Goal: Task Accomplishment & Management: Use online tool/utility

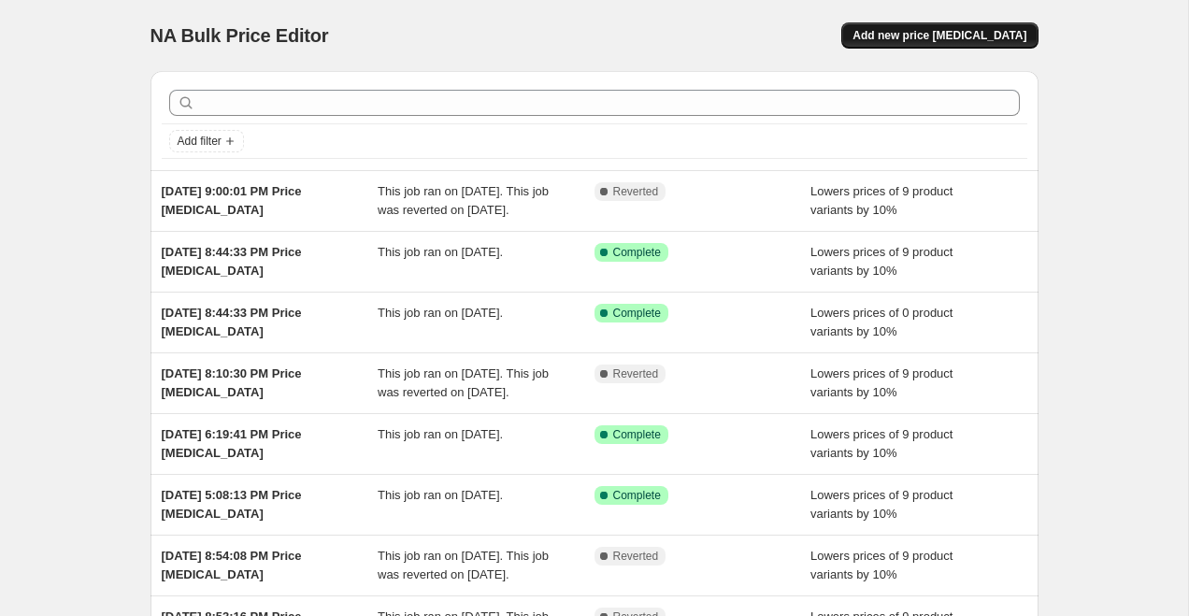
click at [930, 42] on span "Add new price [MEDICAL_DATA]" at bounding box center [940, 35] width 174 height 15
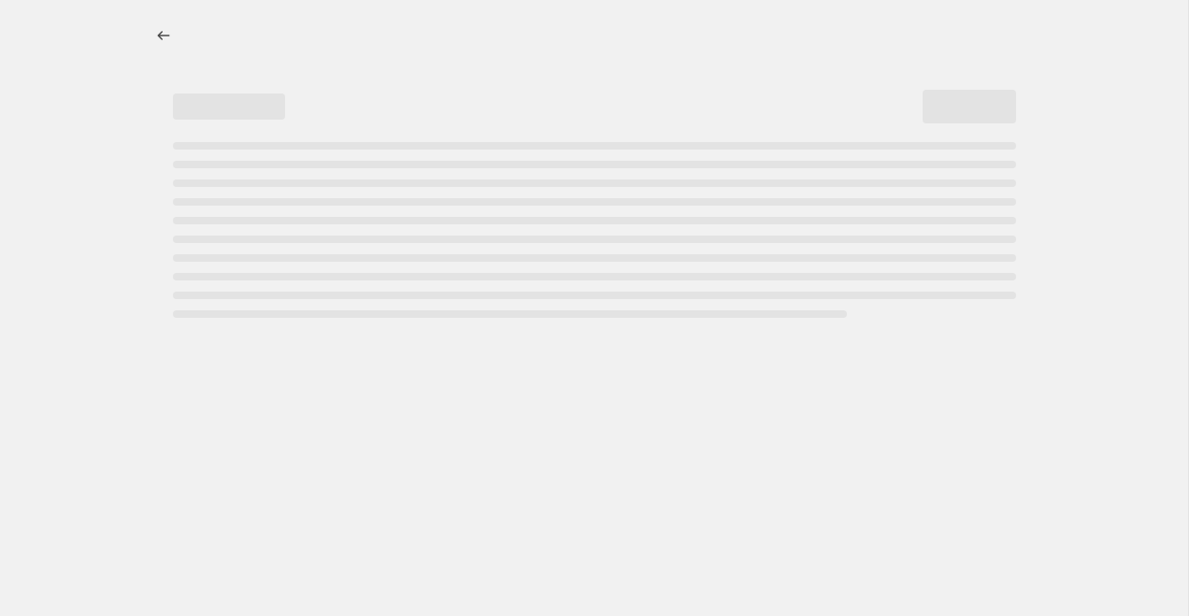
select select "percentage"
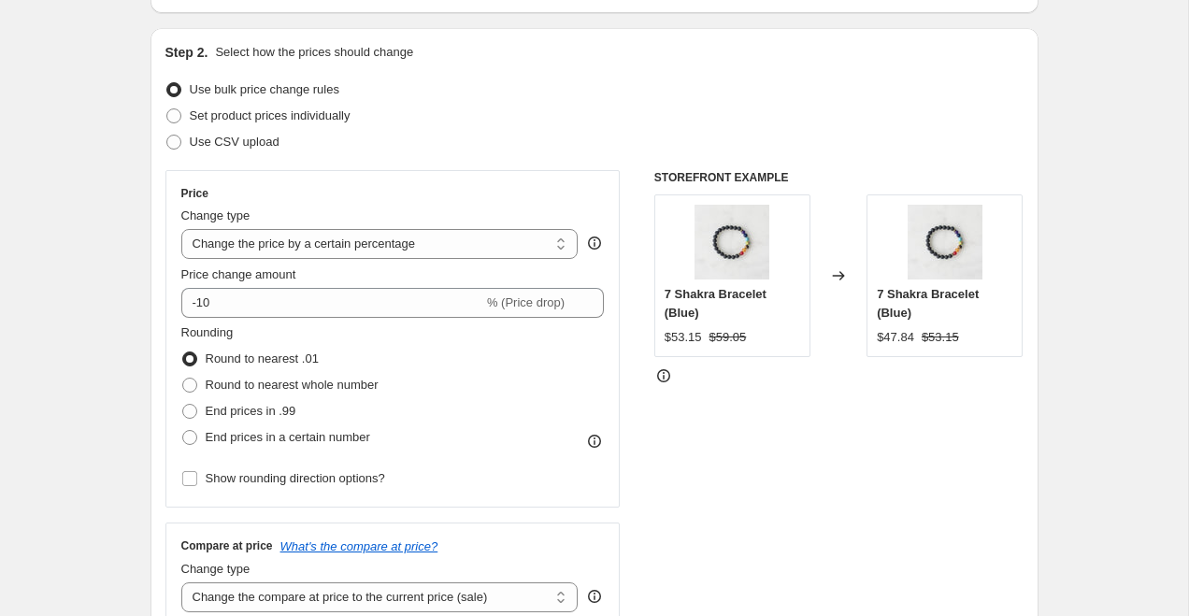
scroll to position [175, 0]
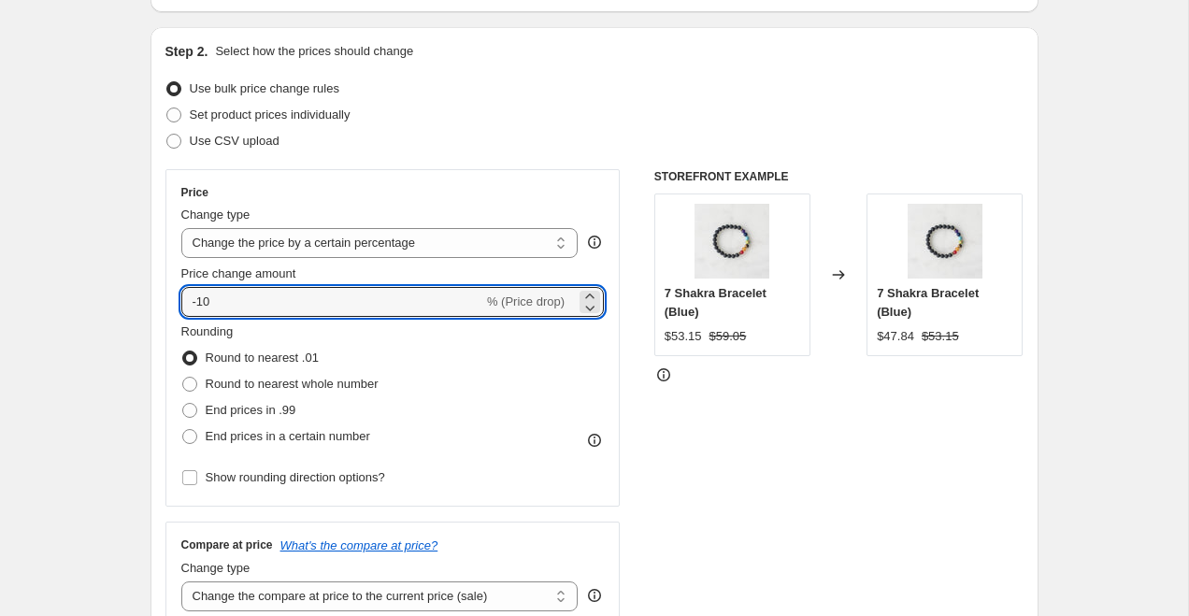
drag, startPoint x: 237, startPoint y: 296, endPoint x: 24, endPoint y: 285, distance: 213.5
type input "10"
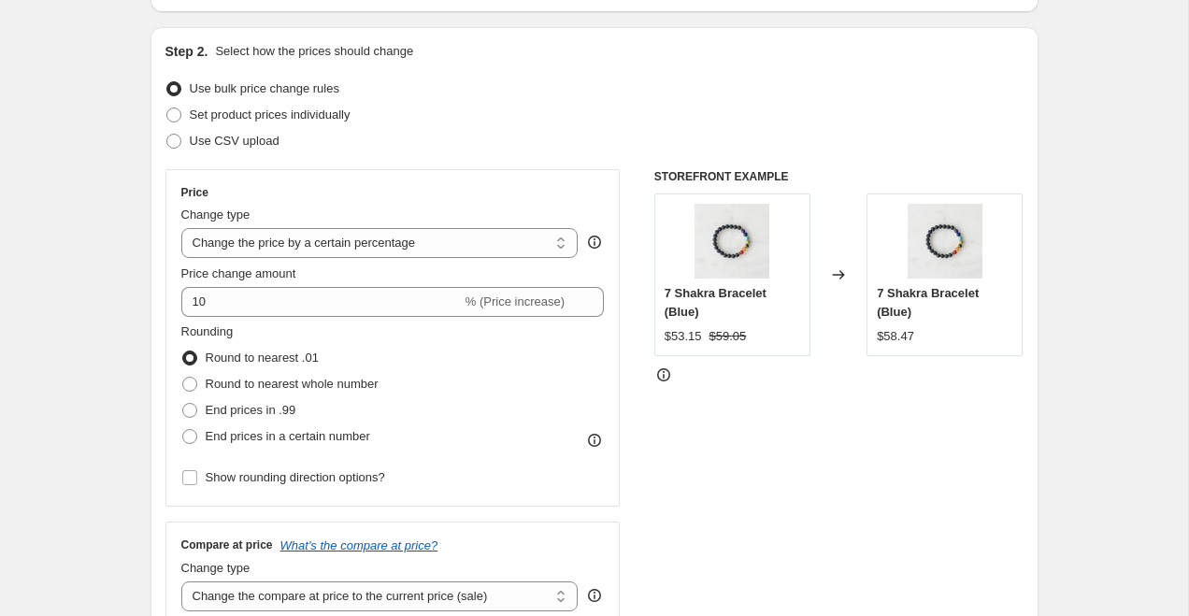
click at [197, 249] on select "Change the price to a certain amount Change the price by a certain amount Chang…" at bounding box center [379, 243] width 397 height 30
select select "by"
click at [181, 228] on select "Change the price to a certain amount Change the price by a certain amount Chang…" at bounding box center [379, 243] width 397 height 30
type input "-10.00"
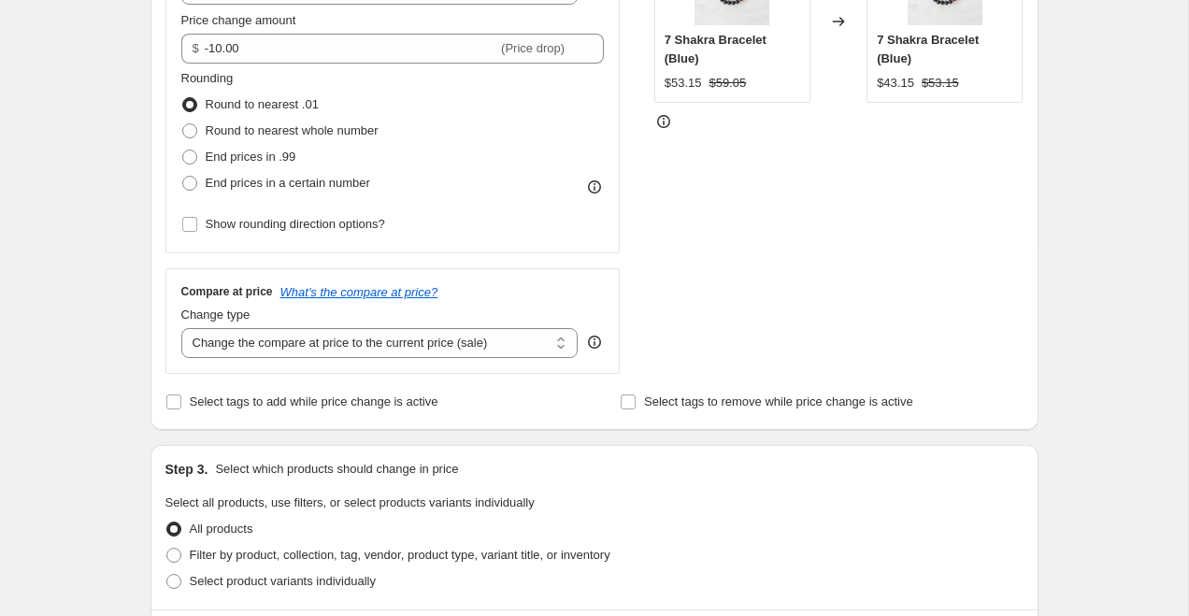
scroll to position [436, 0]
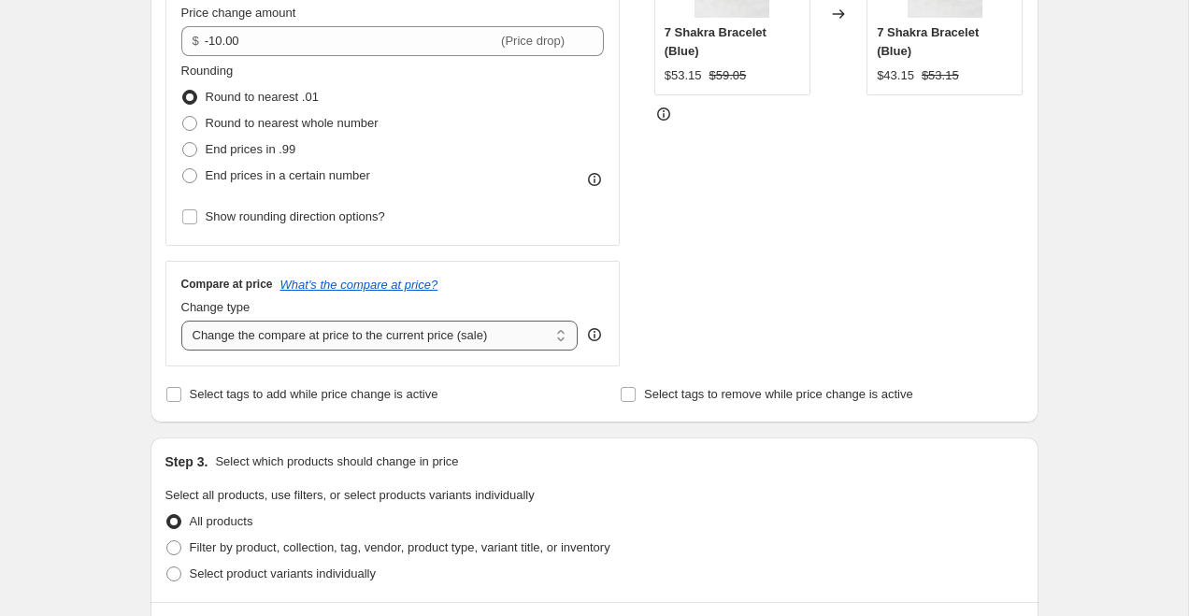
click at [330, 340] on select "Change the compare at price to the current price (sale) Change the compare at p…" at bounding box center [379, 336] width 397 height 30
select select "no_change"
click at [181, 321] on select "Change the compare at price to the current price (sale) Change the compare at p…" at bounding box center [379, 336] width 397 height 30
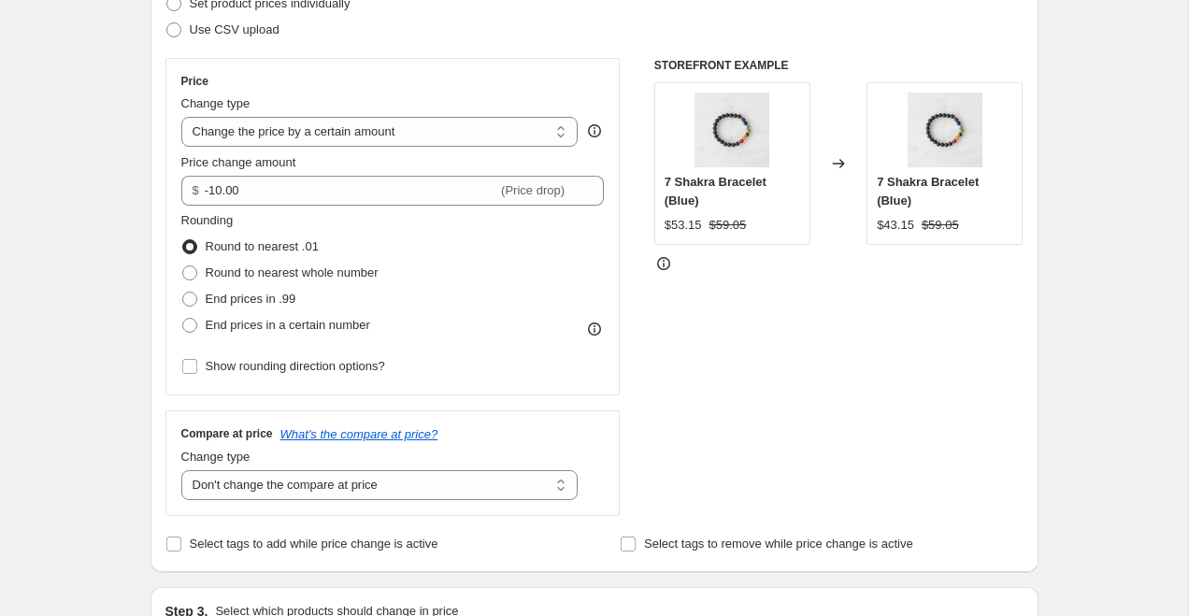
scroll to position [285, 0]
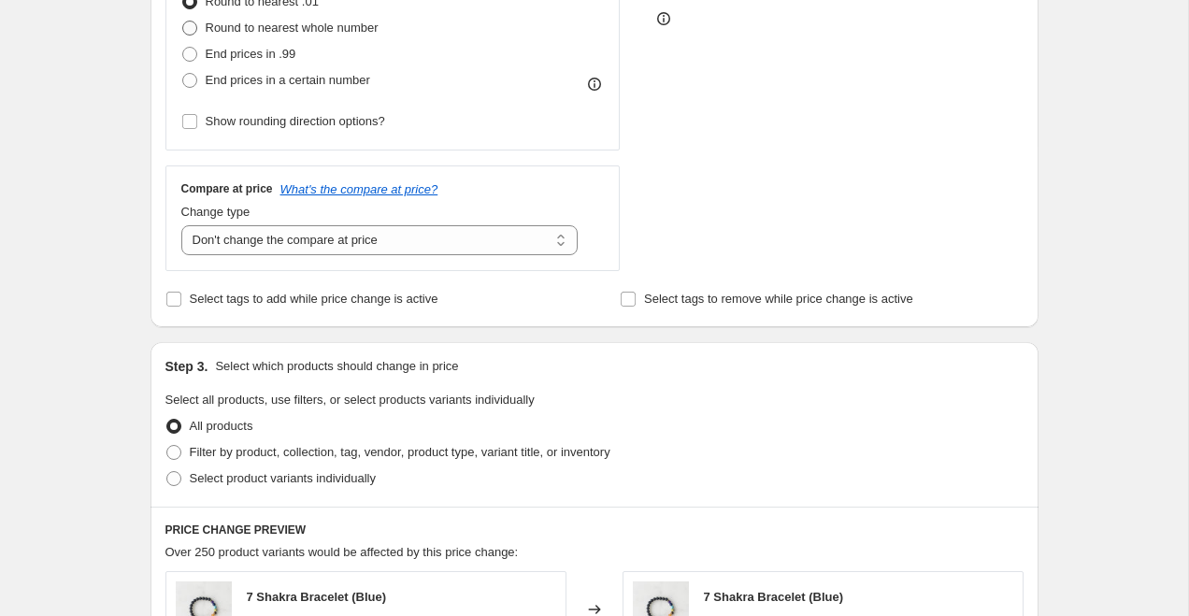
scroll to position [734, 0]
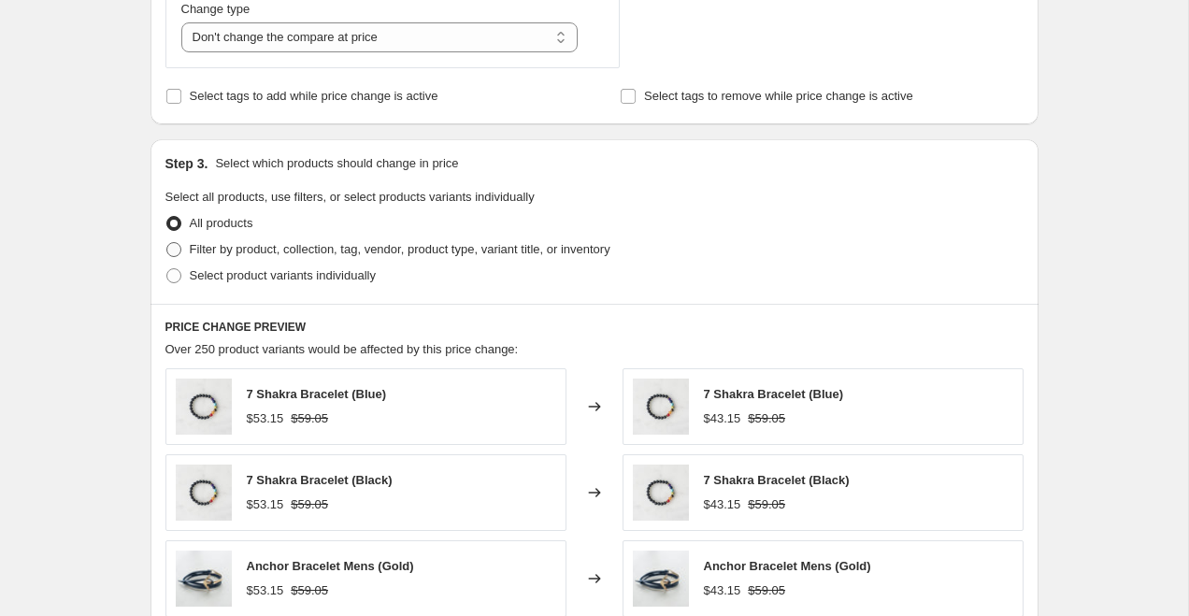
click at [320, 246] on span "Filter by product, collection, tag, vendor, product type, variant title, or inv…" at bounding box center [400, 249] width 421 height 14
click at [167, 243] on input "Filter by product, collection, tag, vendor, product type, variant title, or inv…" at bounding box center [166, 242] width 1 height 1
radio input "true"
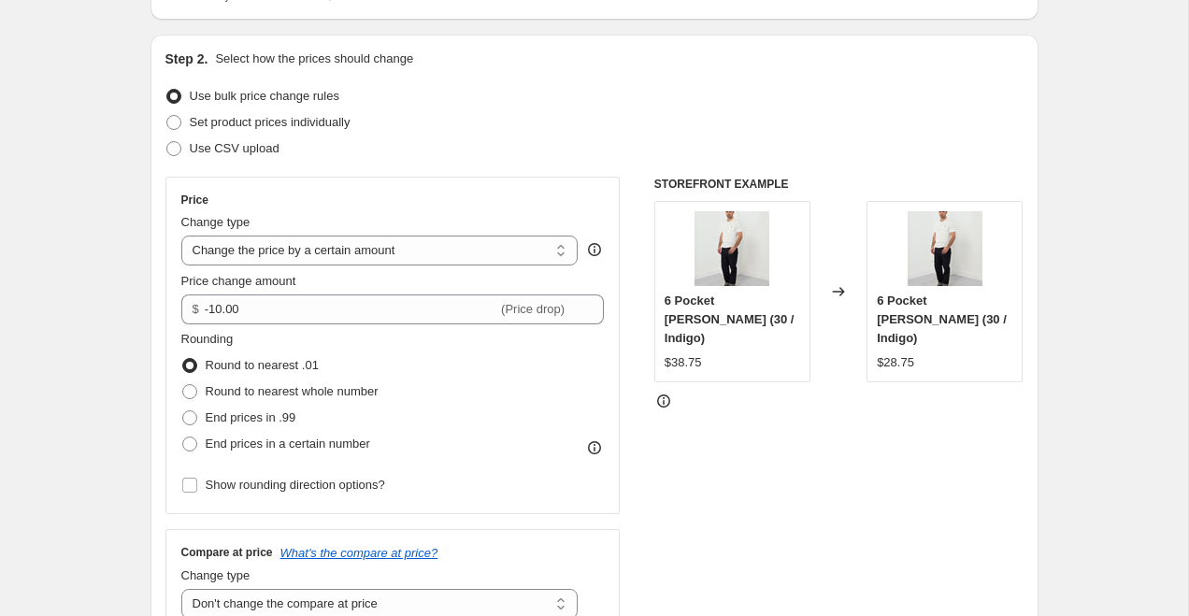
scroll to position [171, 0]
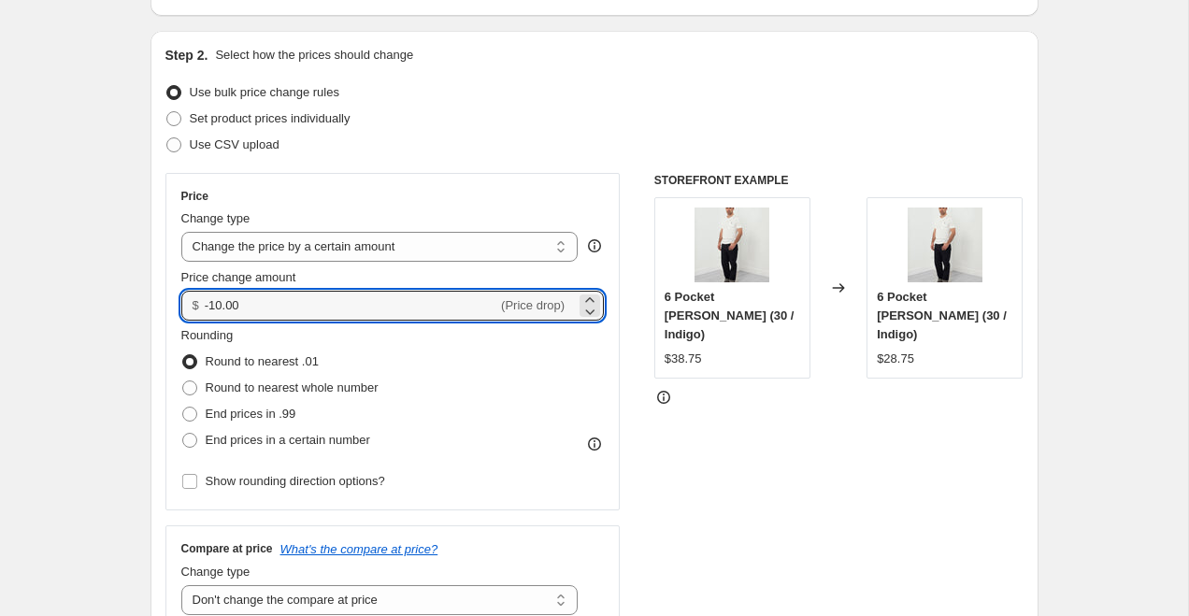
drag, startPoint x: 251, startPoint y: 302, endPoint x: 101, endPoint y: 265, distance: 154.2
type input "10.00"
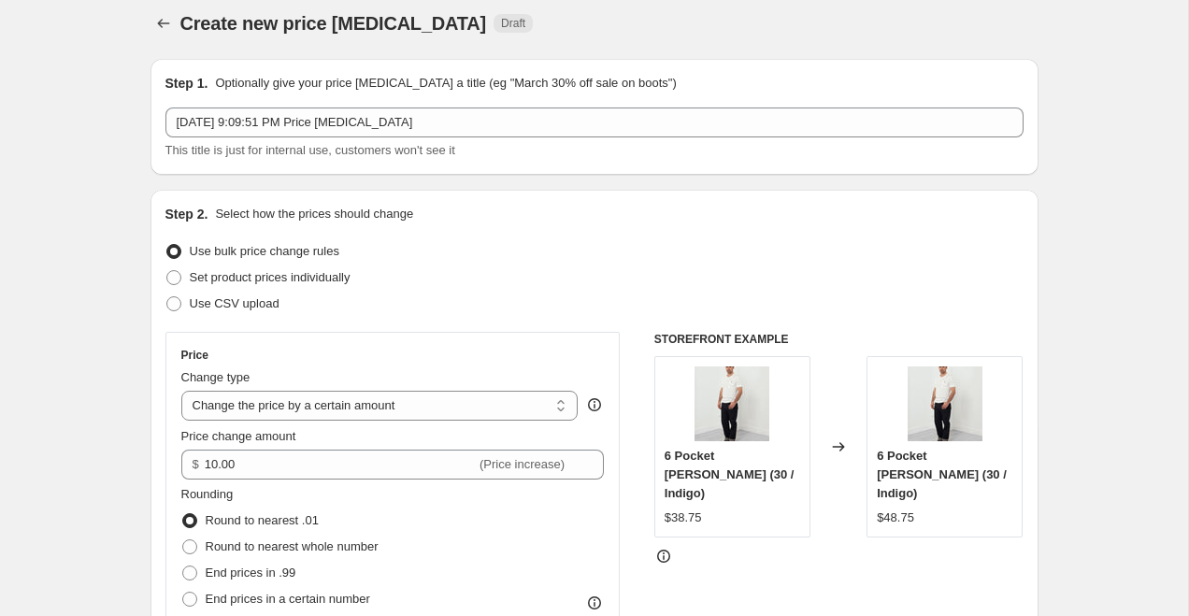
scroll to position [0, 0]
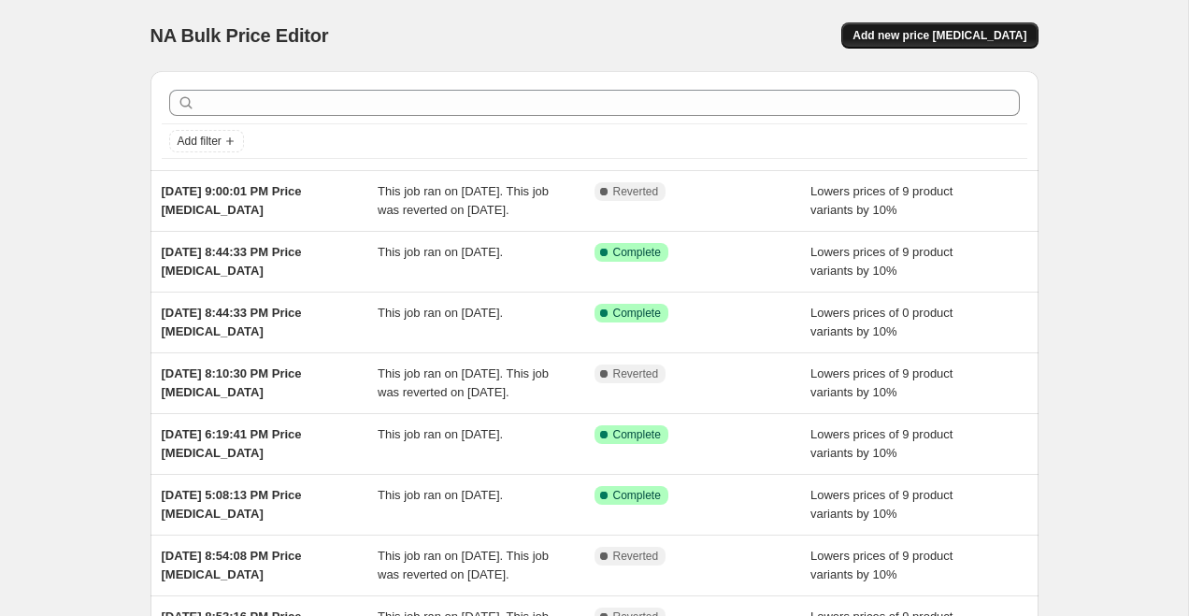
click at [925, 35] on span "Add new price [MEDICAL_DATA]" at bounding box center [940, 35] width 174 height 15
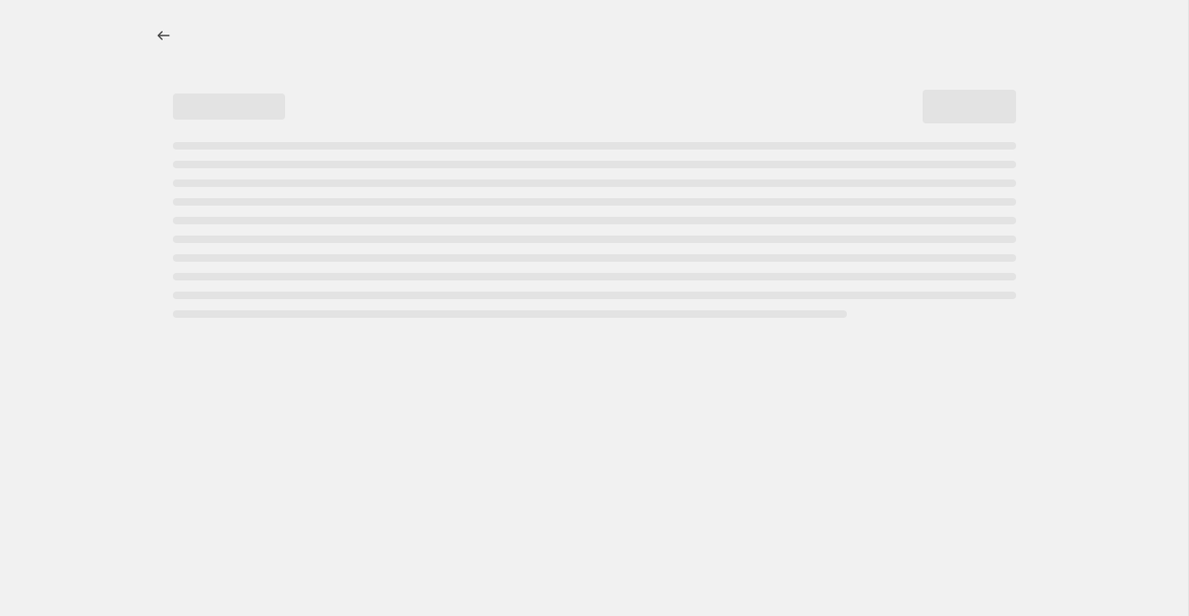
select select "percentage"
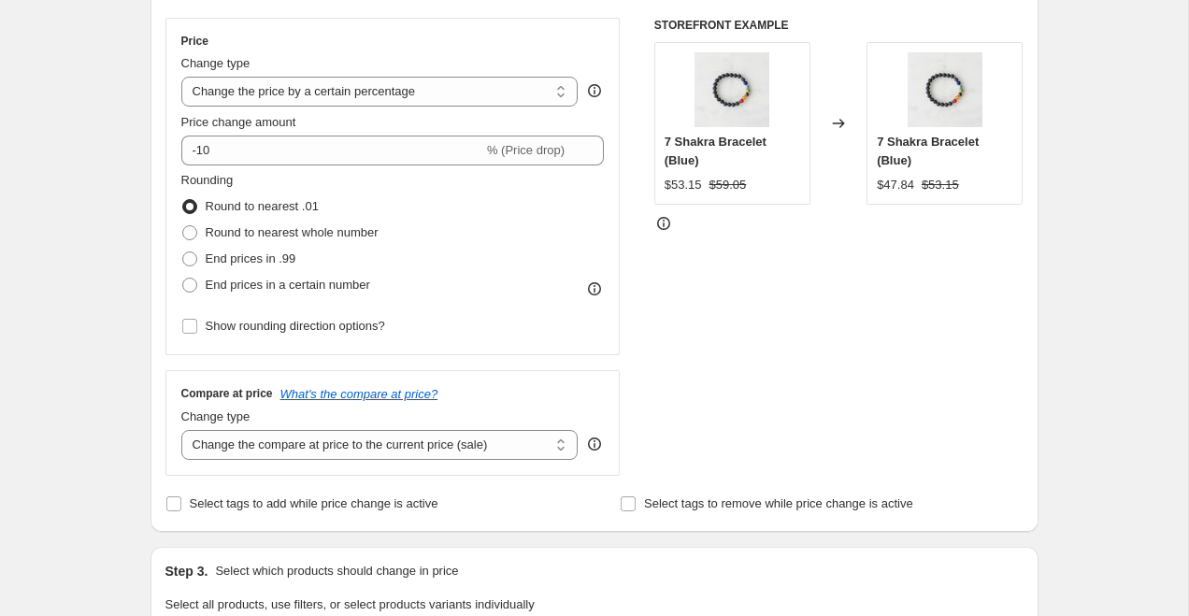
scroll to position [738, 0]
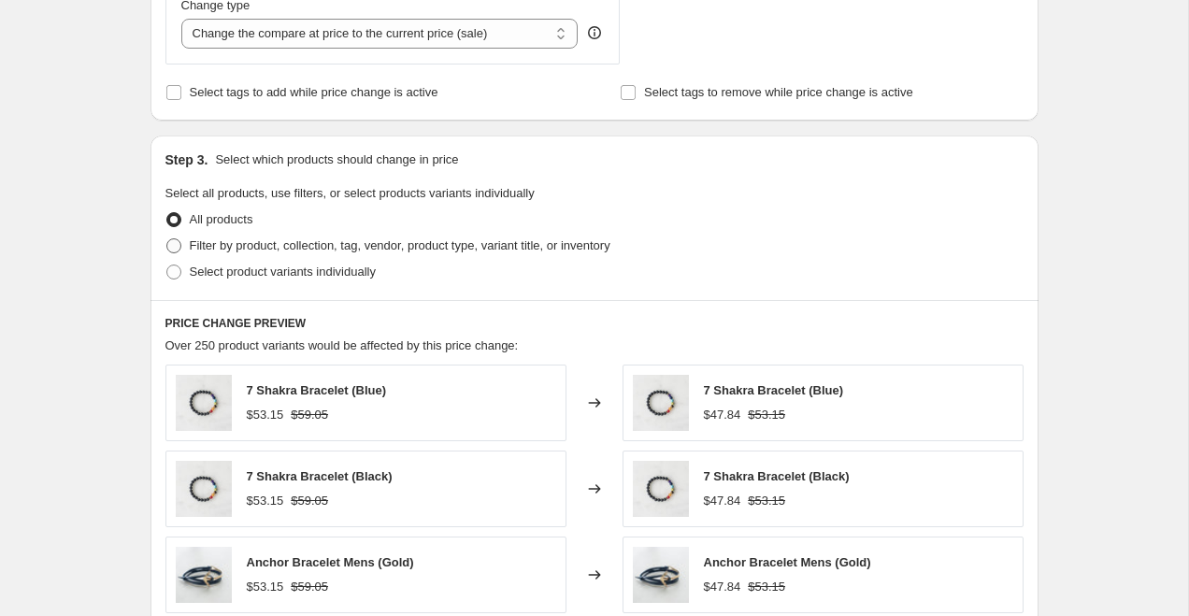
click at [295, 237] on span "Filter by product, collection, tag, vendor, product type, variant title, or inv…" at bounding box center [400, 246] width 421 height 19
click at [167, 238] on input "Filter by product, collection, tag, vendor, product type, variant title, or inv…" at bounding box center [166, 238] width 1 height 1
radio input "true"
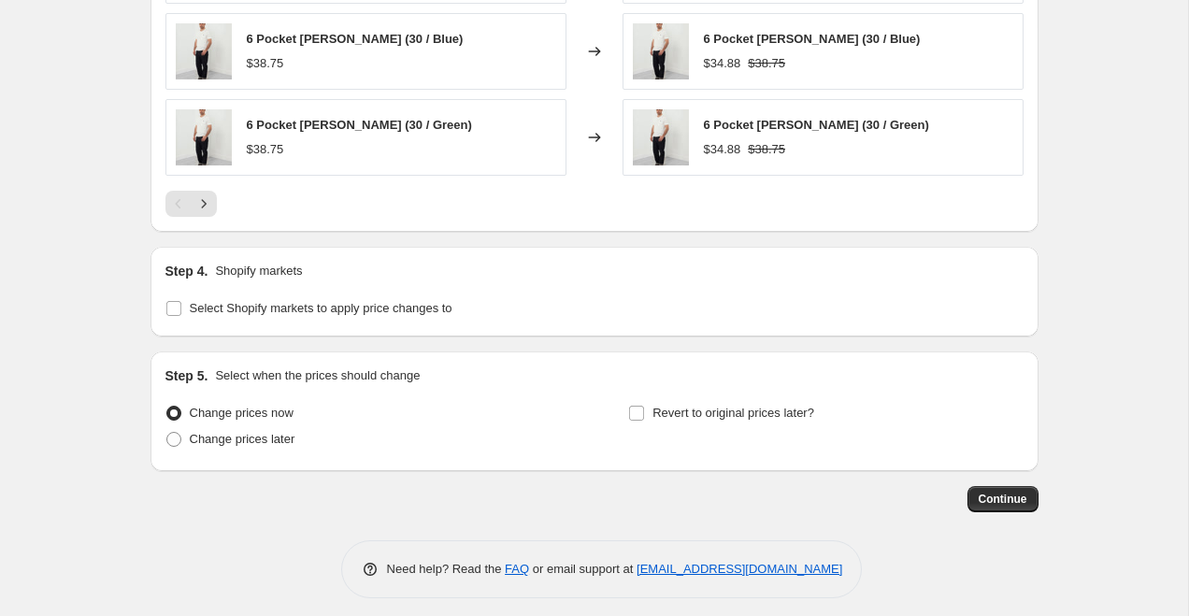
scroll to position [1568, 0]
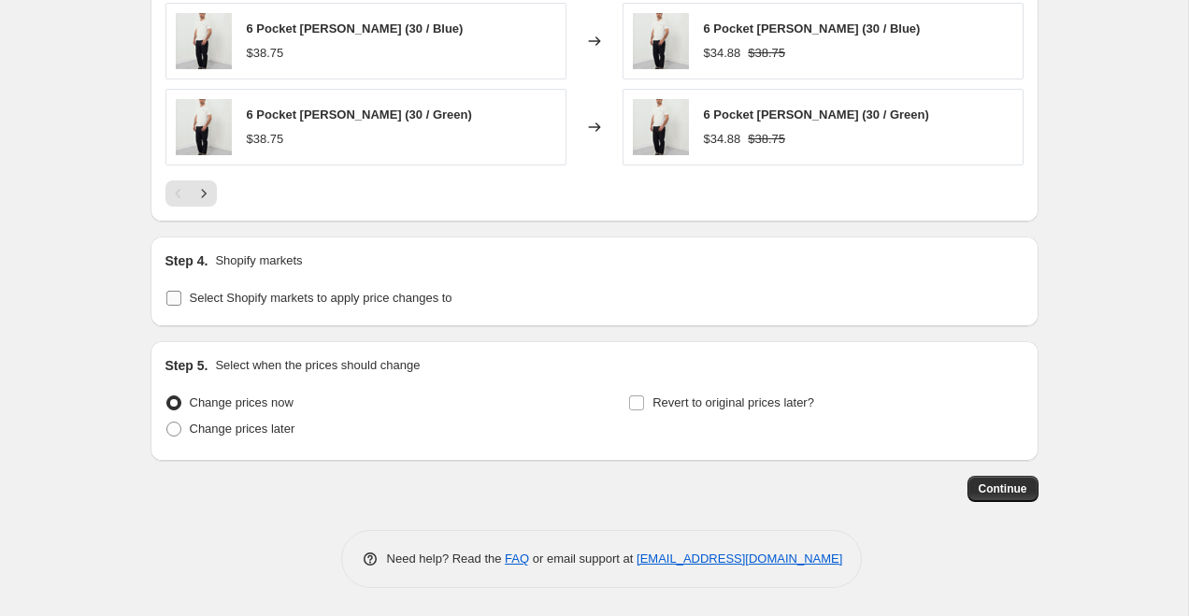
click at [295, 295] on span "Select Shopify markets to apply price changes to" at bounding box center [321, 298] width 263 height 14
click at [181, 295] on input "Select Shopify markets to apply price changes to" at bounding box center [173, 298] width 15 height 15
checkbox input "true"
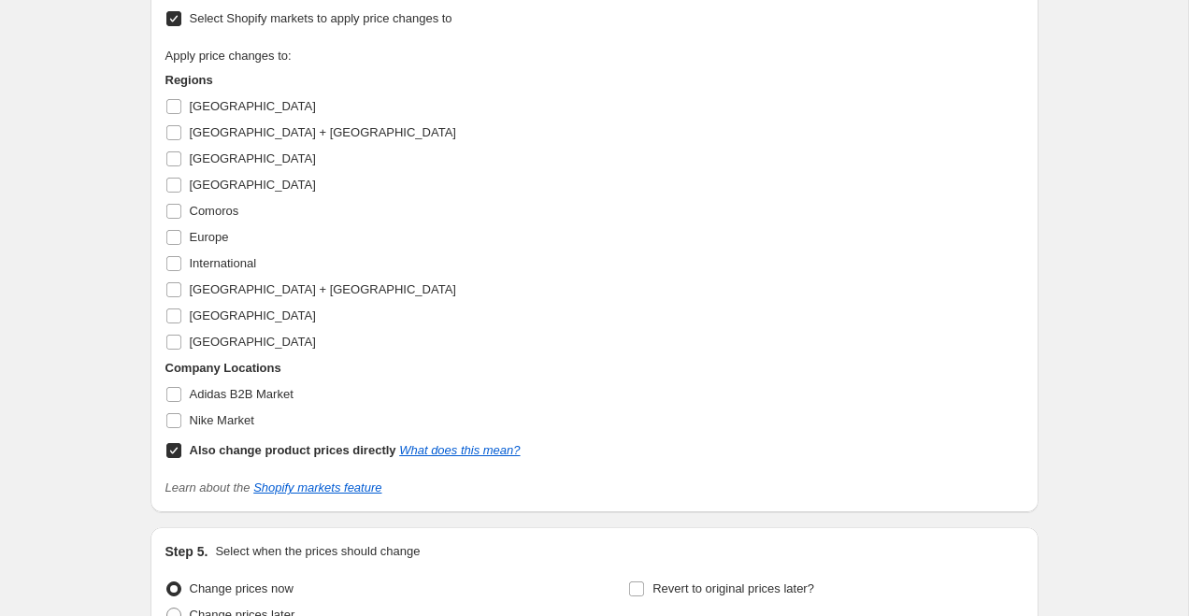
scroll to position [1849, 0]
click at [252, 449] on b "Also change product prices directly" at bounding box center [293, 448] width 207 height 14
click at [181, 449] on input "Also change product prices directly What does this mean?" at bounding box center [173, 448] width 15 height 15
checkbox input "false"
click at [253, 395] on span "Adidas B2B Market" at bounding box center [242, 392] width 104 height 14
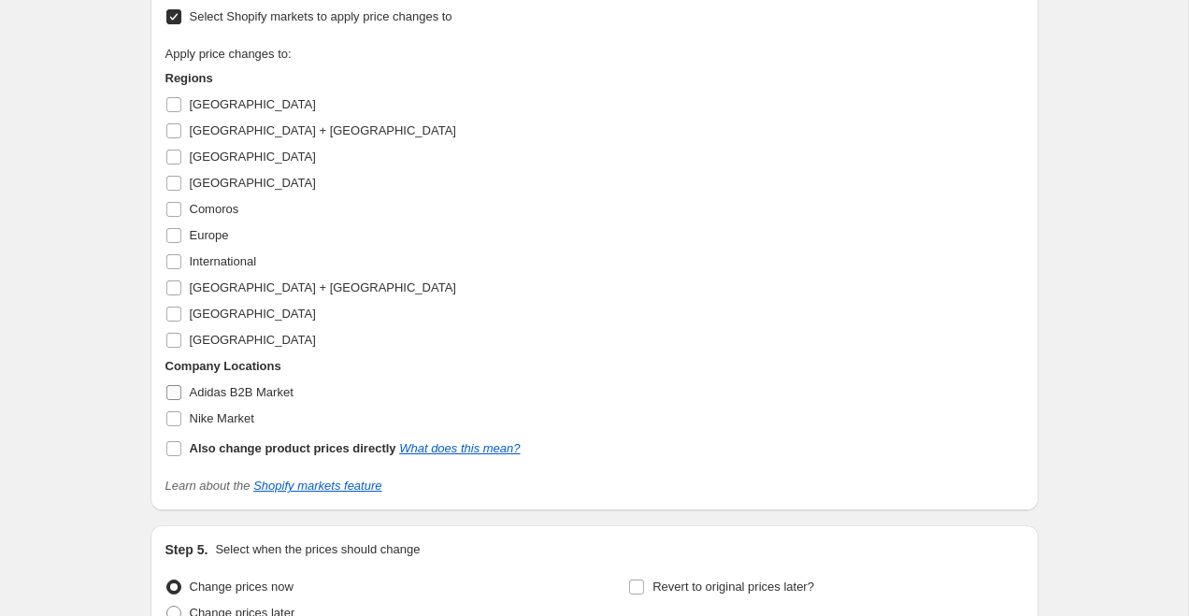
click at [181, 395] on input "Adidas B2B Market" at bounding box center [173, 392] width 15 height 15
checkbox input "true"
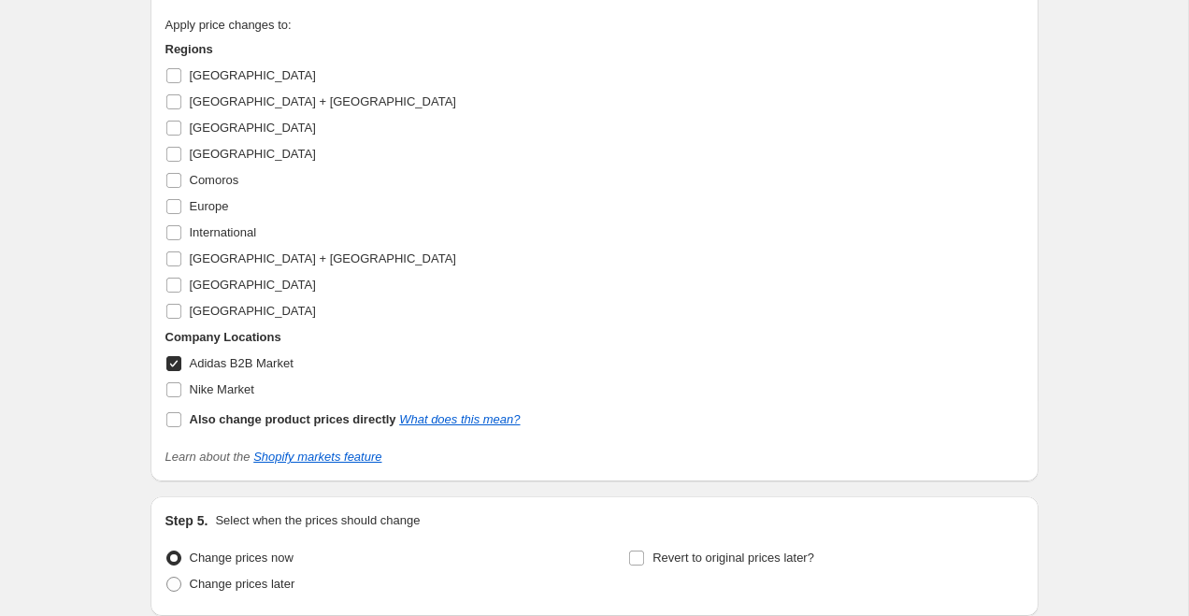
scroll to position [2034, 0]
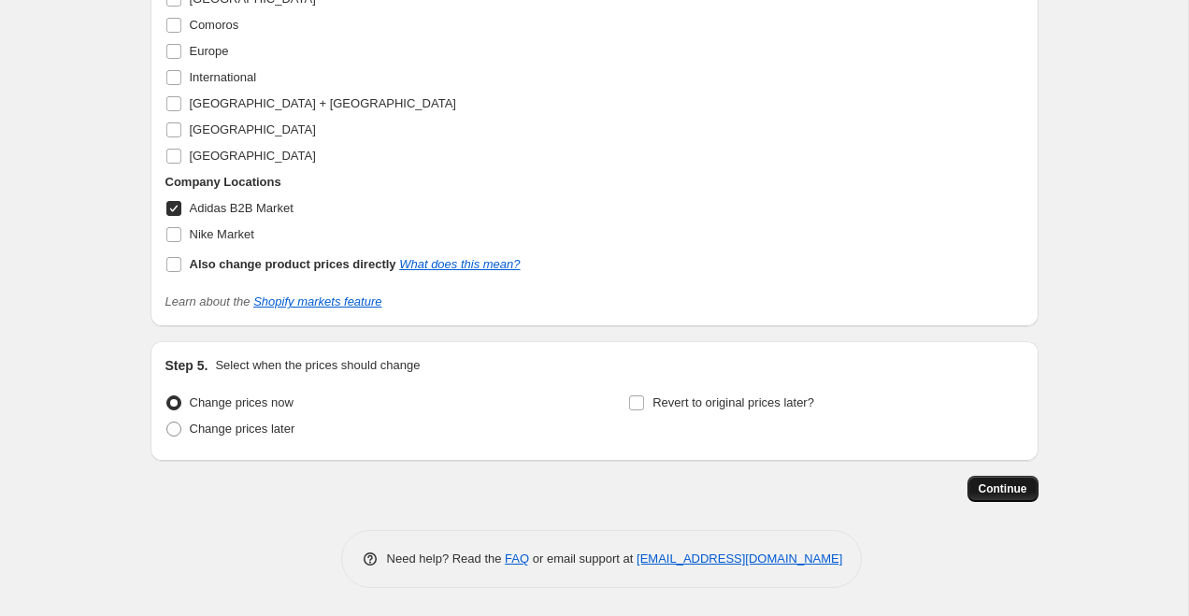
click at [976, 485] on button "Continue" at bounding box center [1003, 489] width 71 height 26
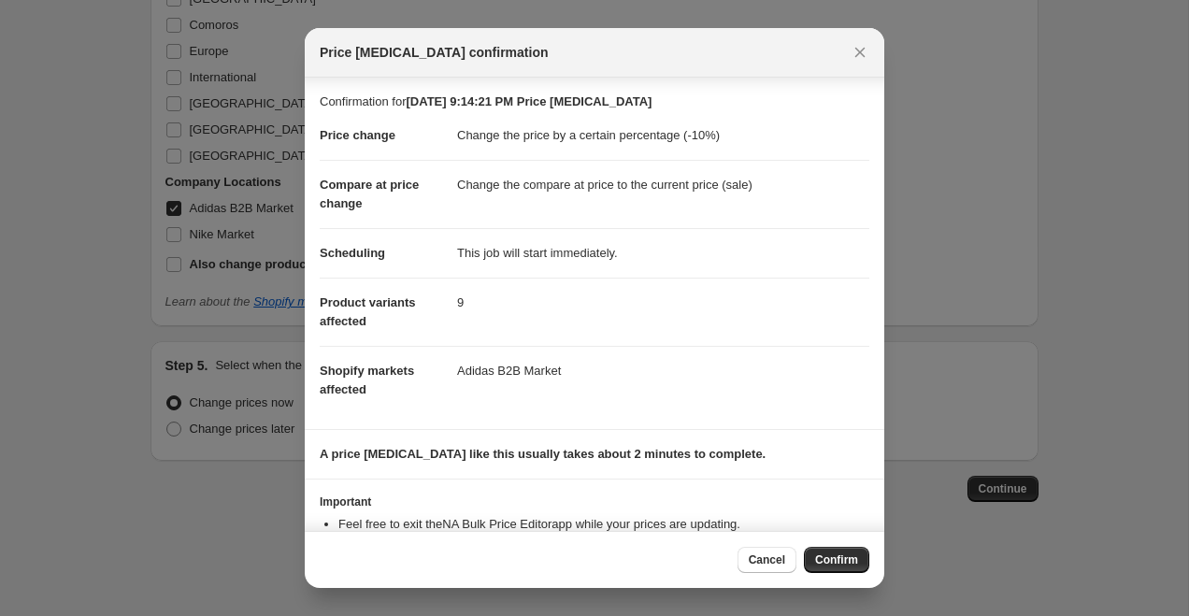
scroll to position [66, 0]
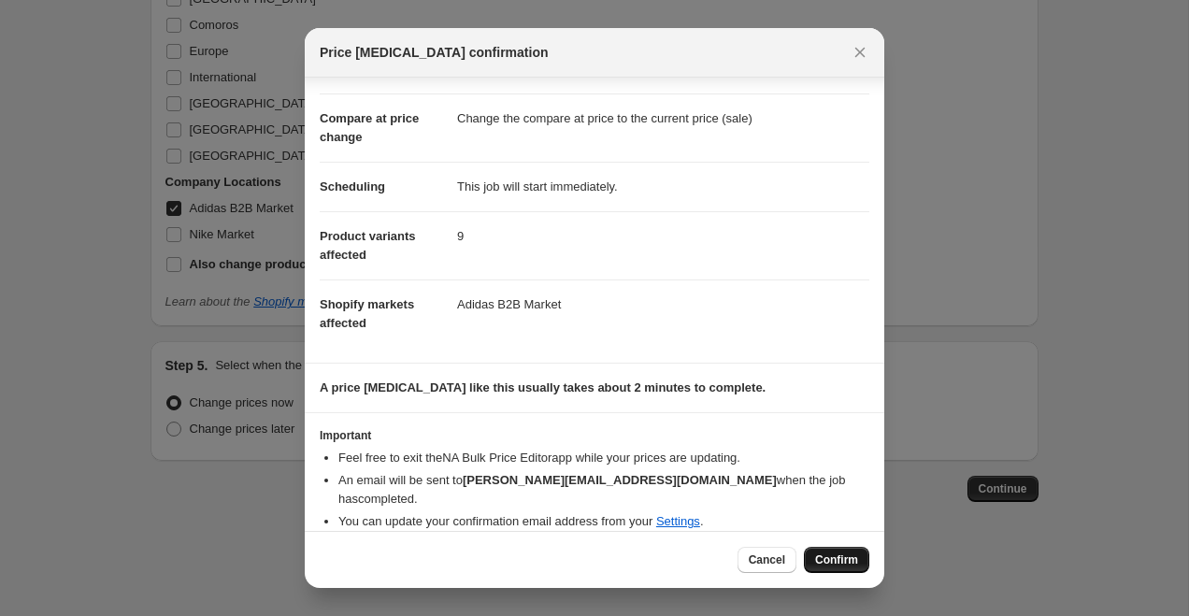
click at [830, 554] on span "Confirm" at bounding box center [836, 560] width 43 height 15
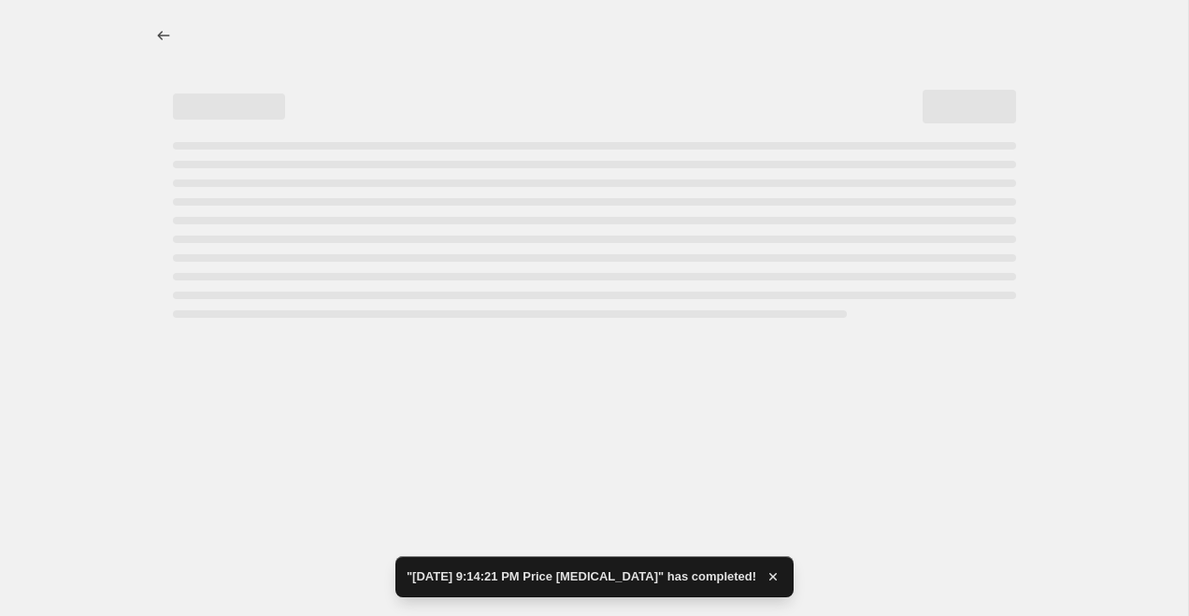
select select "percentage"
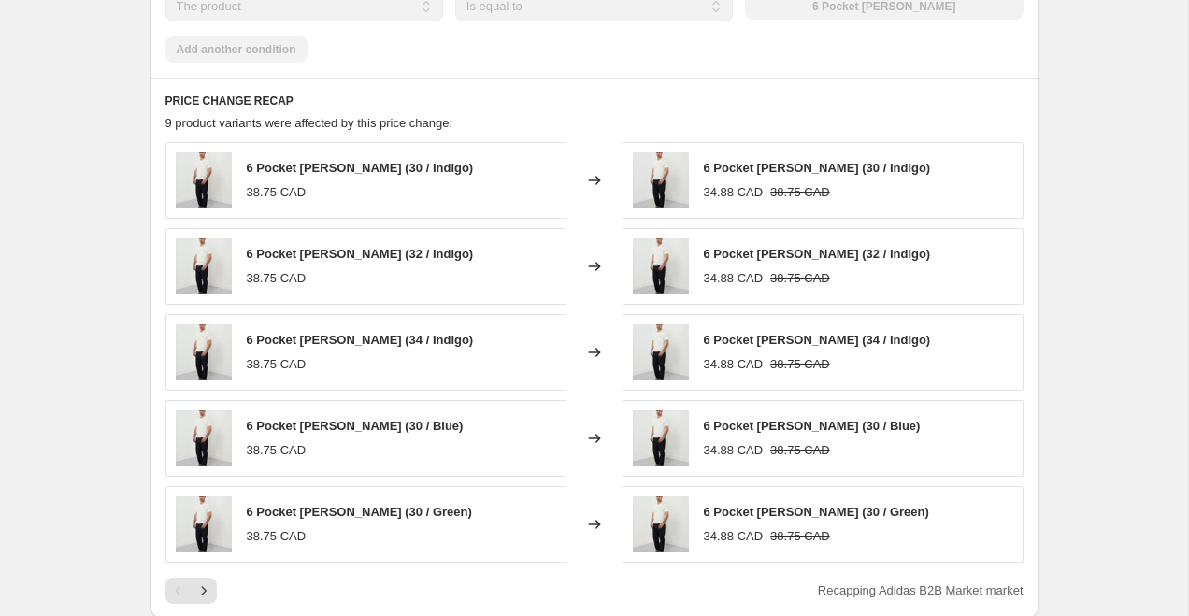
scroll to position [1358, 0]
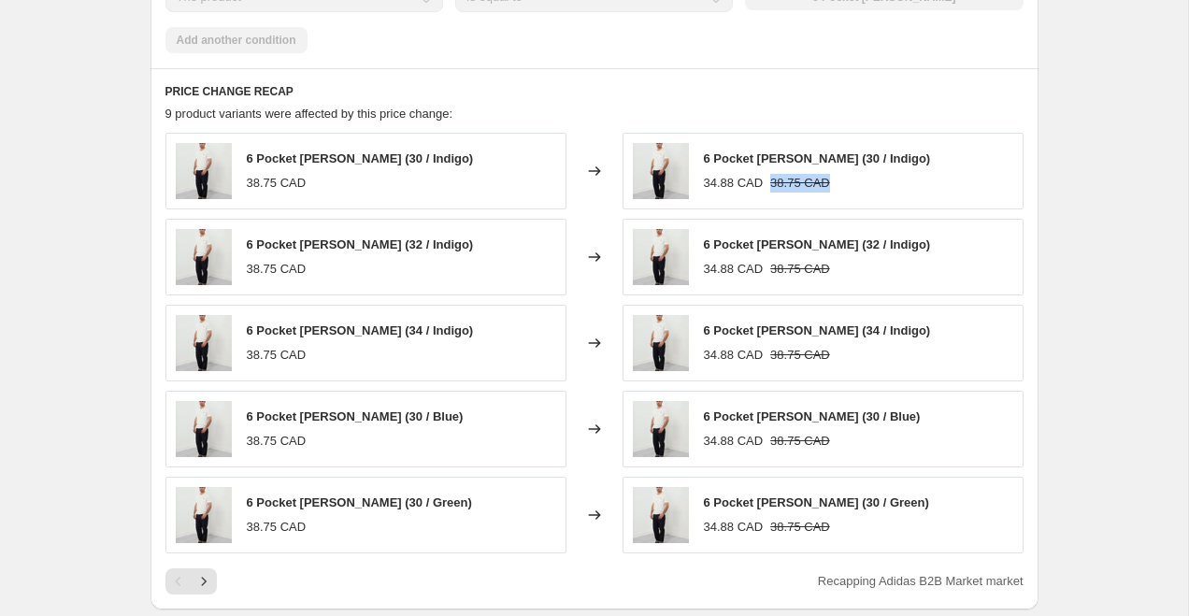
drag, startPoint x: 772, startPoint y: 182, endPoint x: 852, endPoint y: 175, distance: 79.8
click at [852, 175] on div "34.88 CAD 38.75 CAD" at bounding box center [817, 183] width 227 height 19
click at [767, 191] on div "34.88 CAD 38.75 CAD" at bounding box center [817, 183] width 227 height 19
drag, startPoint x: 772, startPoint y: 180, endPoint x: 843, endPoint y: 182, distance: 71.1
click at [843, 182] on div "34.88 CAD 38.75 CAD" at bounding box center [817, 183] width 227 height 19
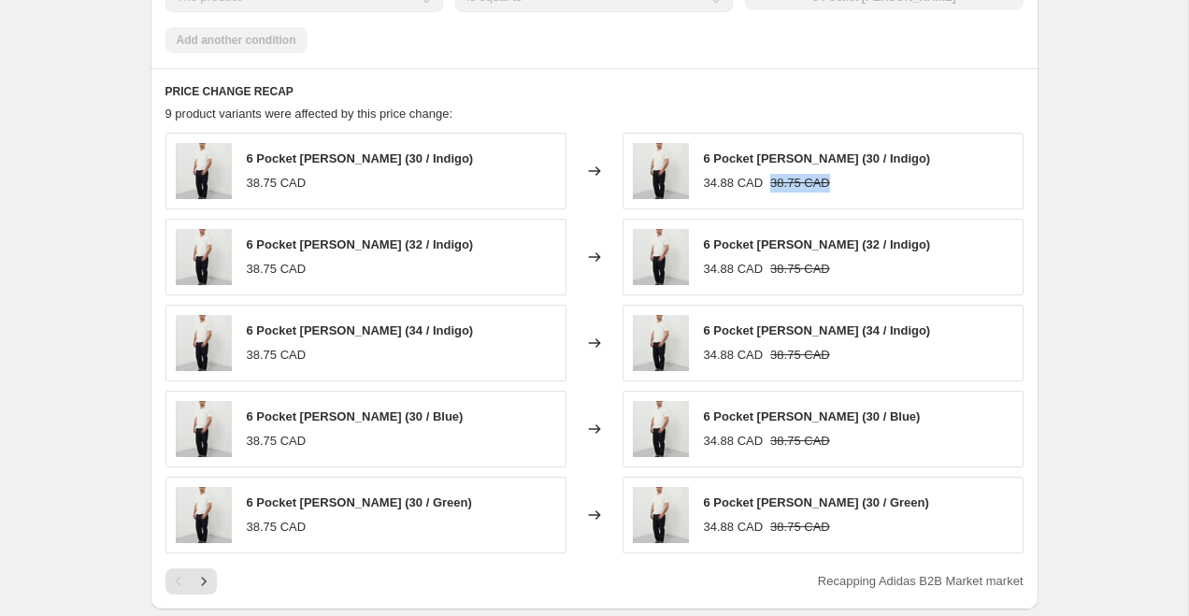
click at [854, 184] on div "34.88 CAD 38.75 CAD" at bounding box center [817, 183] width 227 height 19
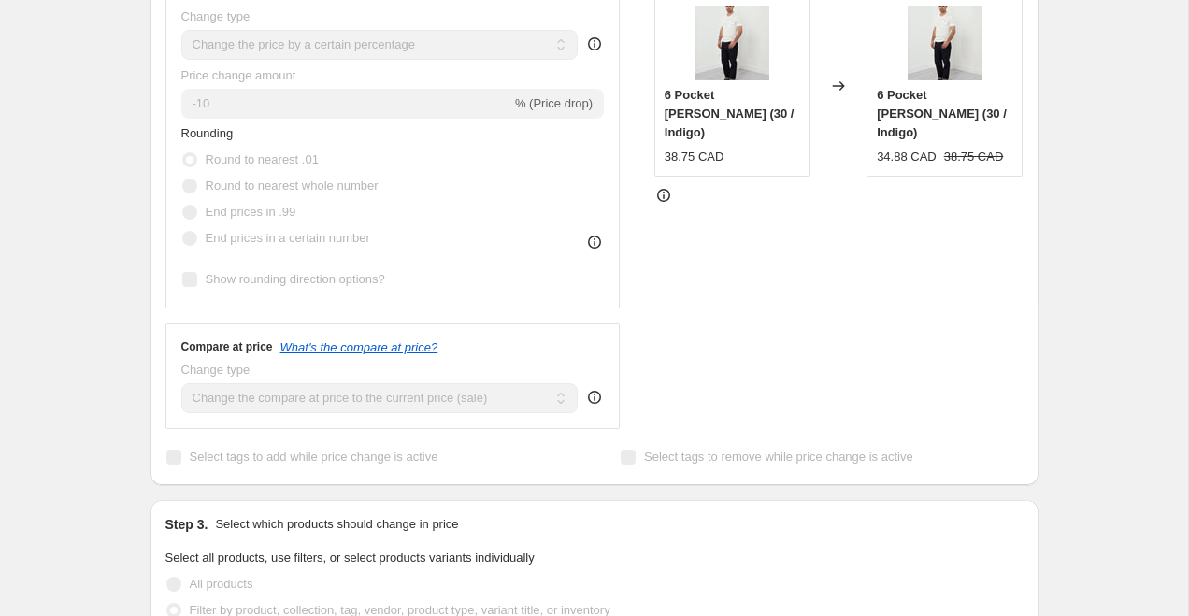
scroll to position [0, 0]
